Goal: Task Accomplishment & Management: Manage account settings

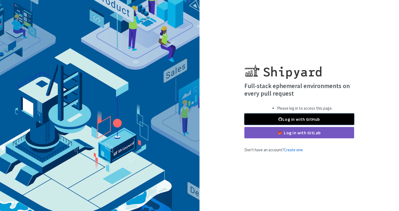
click at [317, 119] on link "Log in with GitHub" at bounding box center [299, 118] width 110 height 11
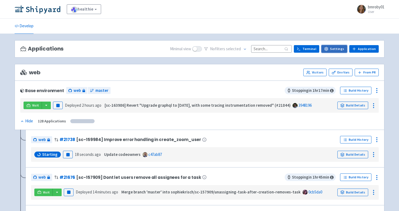
click at [332, 49] on link "Settings" at bounding box center [334, 49] width 26 height 8
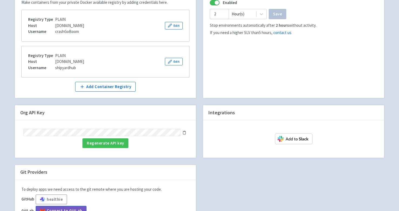
scroll to position [139, 0]
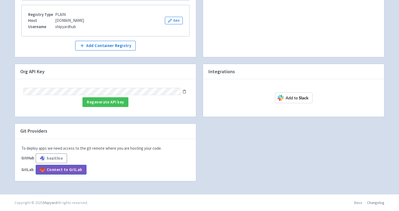
click at [183, 92] on icon at bounding box center [184, 92] width 4 height 4
click at [184, 90] on rect at bounding box center [184, 90] width 1 height 1
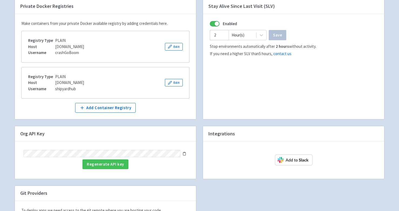
scroll to position [57, 0]
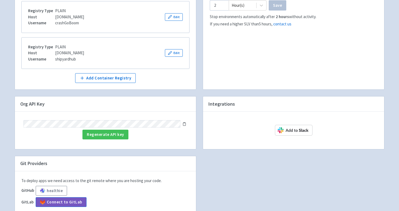
scroll to position [109, 0]
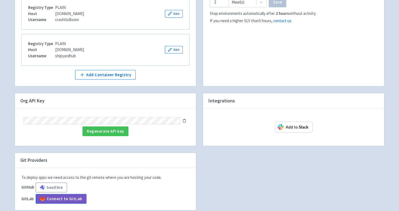
click at [184, 121] on icon at bounding box center [184, 121] width 4 height 4
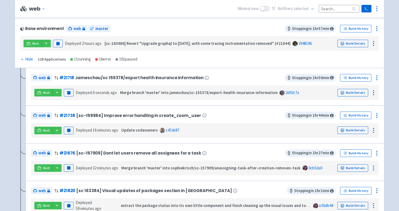
scroll to position [60, 0]
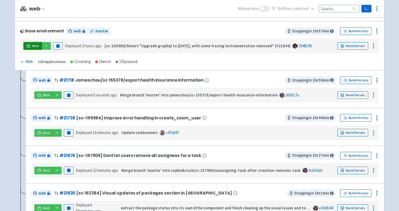
click at [32, 46] on link "Visit" at bounding box center [32, 46] width 18 height 8
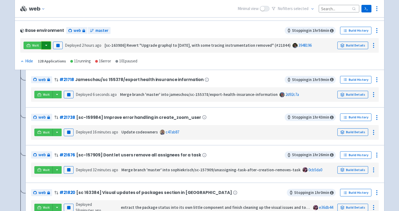
click at [46, 45] on button "button" at bounding box center [46, 46] width 9 height 8
click at [172, 20] on div "web Visitors Env Vars From [GEOGRAPHIC_DATA]" at bounding box center [199, 12] width 369 height 17
